Goal: Complete application form

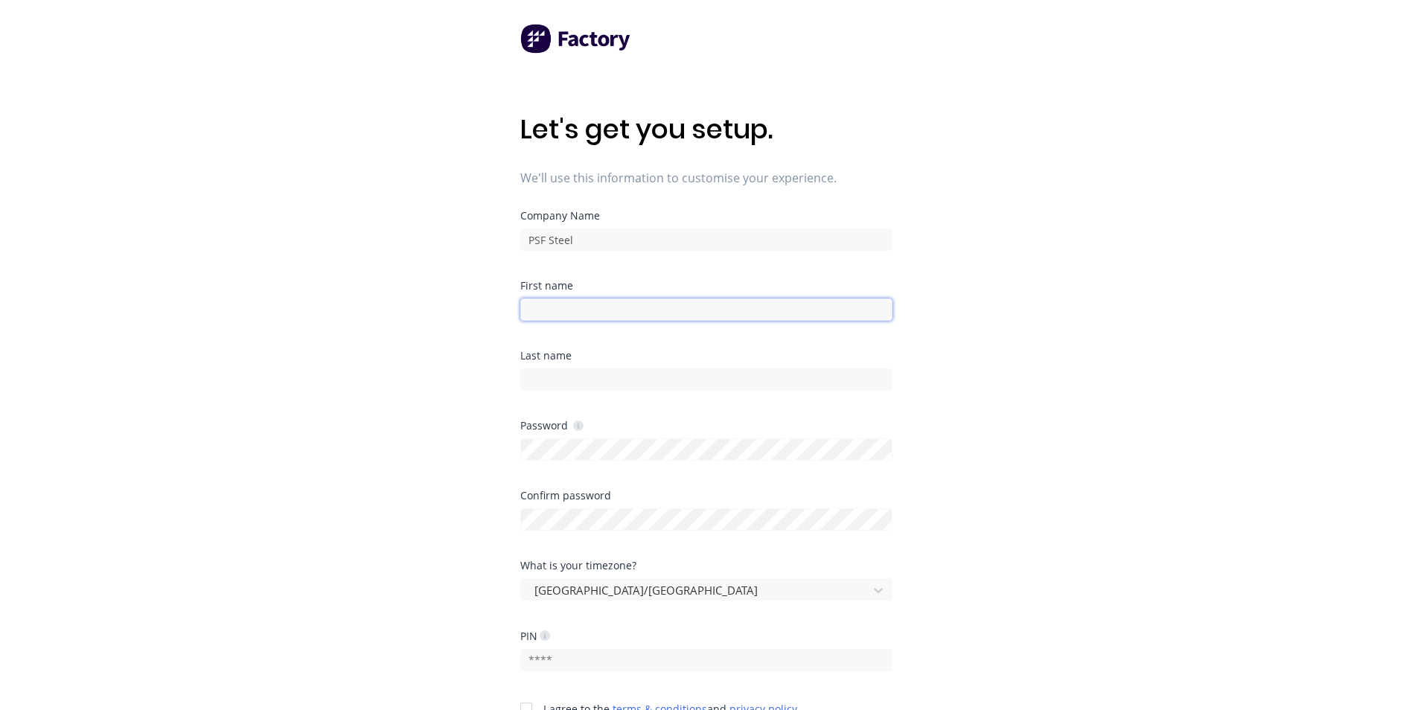
click at [556, 313] on input at bounding box center [706, 310] width 372 height 22
type input "[PERSON_NAME]"
click at [569, 435] on div at bounding box center [706, 448] width 372 height 26
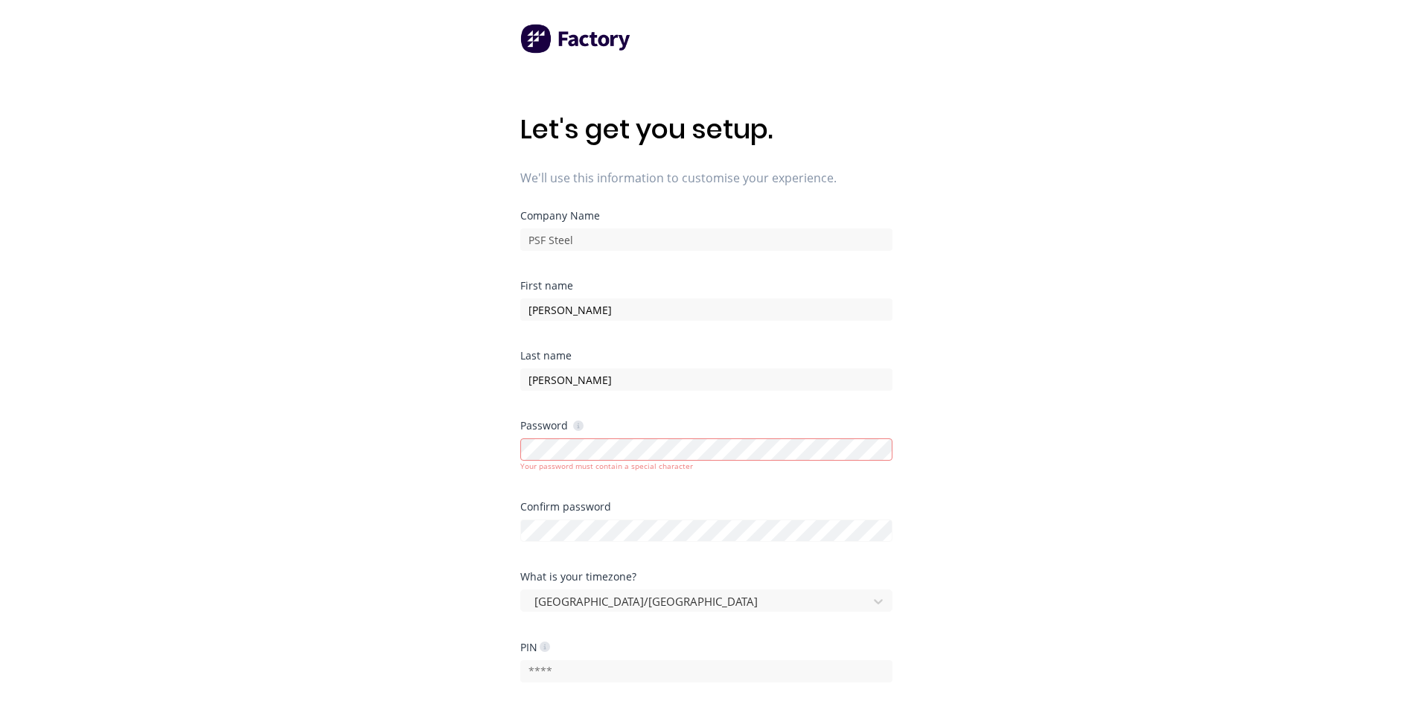
click at [996, 490] on div "Let's get you setup. We'll use this information to customise your experience. C…" at bounding box center [706, 385] width 1412 height 770
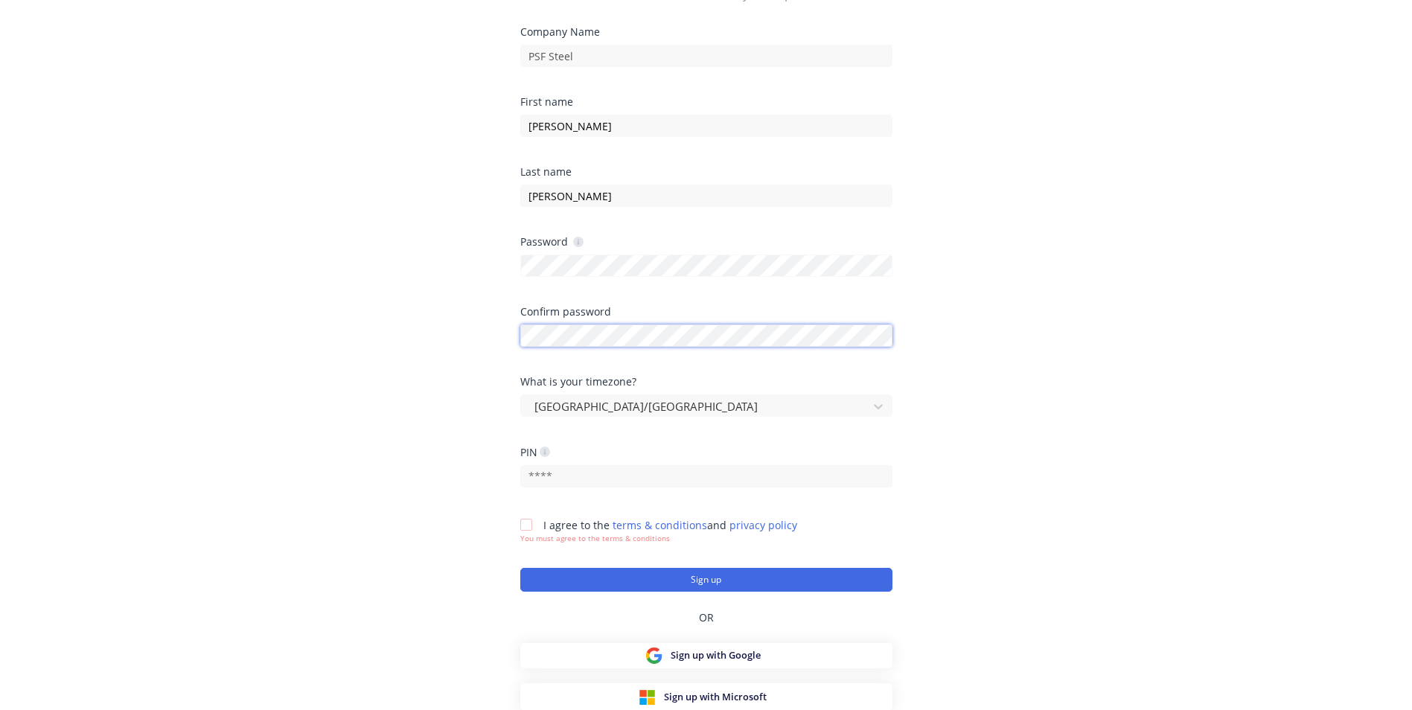
scroll to position [185, 0]
click at [526, 522] on div at bounding box center [526, 524] width 30 height 30
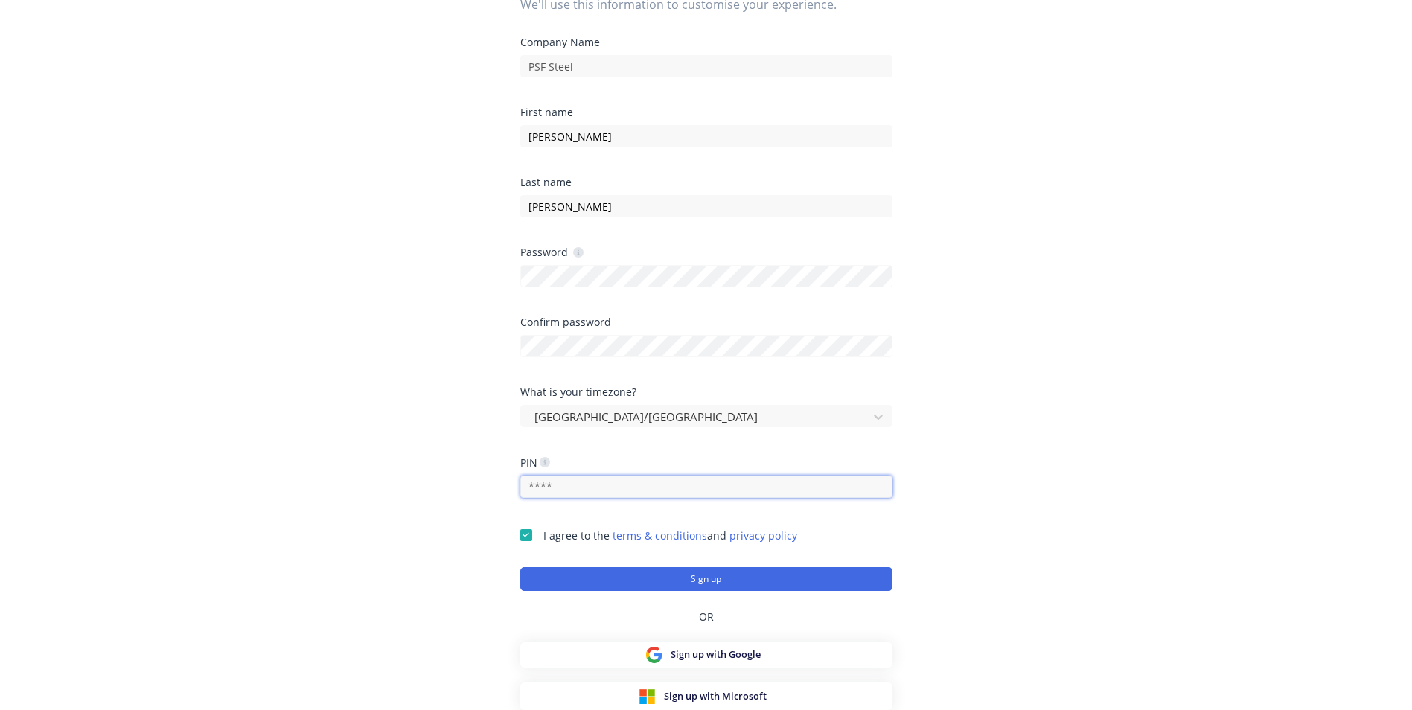
click at [537, 485] on input "text" at bounding box center [706, 487] width 372 height 22
type input "2201"
click at [691, 578] on button "Sign up" at bounding box center [706, 579] width 372 height 24
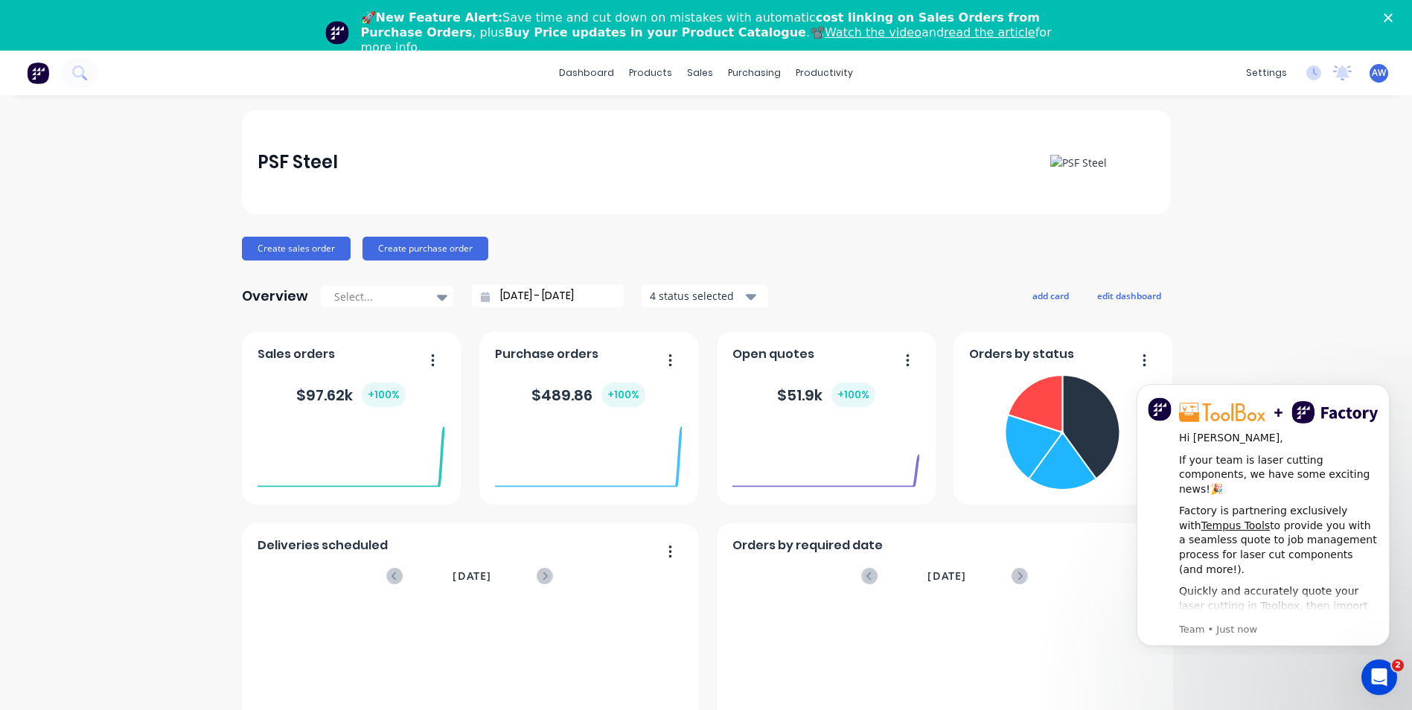
click at [680, 159] on div "PSF Steel" at bounding box center [706, 162] width 897 height 30
click at [582, 72] on link "dashboard" at bounding box center [587, 73] width 70 height 22
